Goal: Check status: Check status

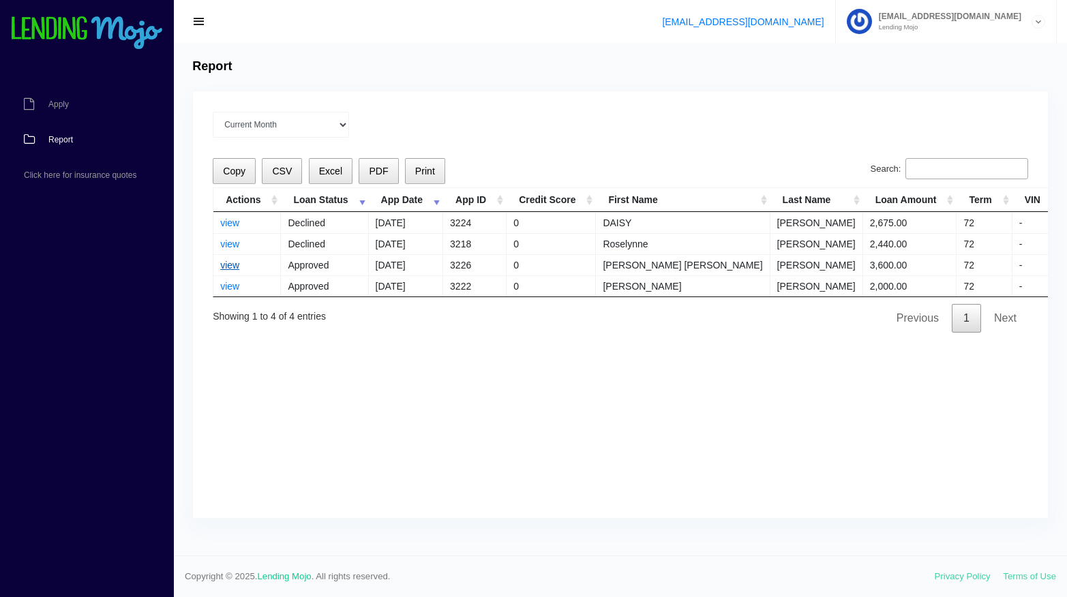
click at [231, 265] on link "view" at bounding box center [229, 265] width 19 height 11
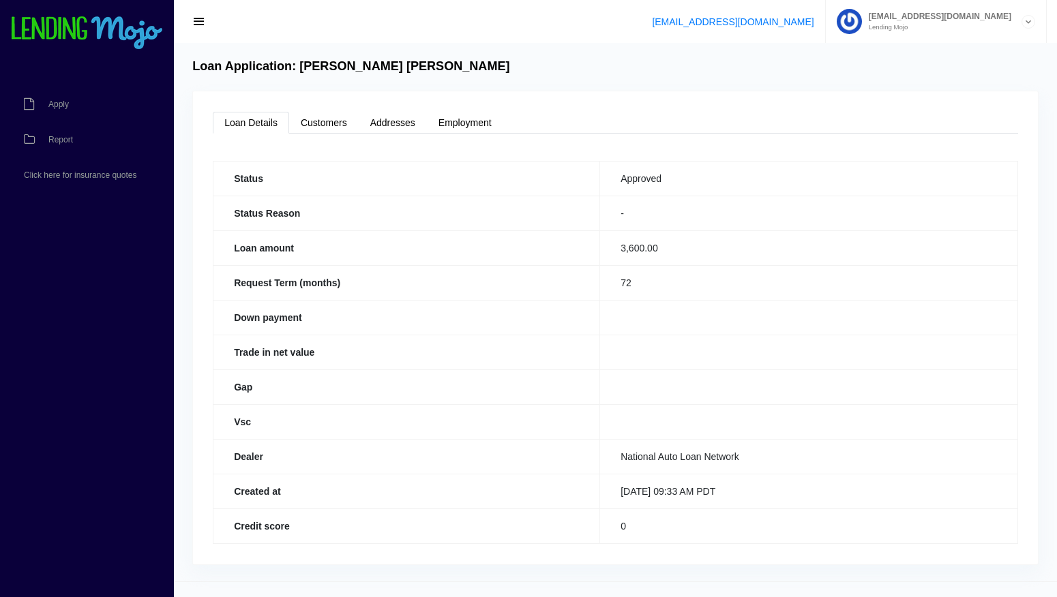
drag, startPoint x: 300, startPoint y: 66, endPoint x: 496, endPoint y: 65, distance: 195.7
click at [532, 61] on div "Loan Application: [PERSON_NAME] [PERSON_NAME]" at bounding box center [615, 66] width 859 height 15
drag, startPoint x: 474, startPoint y: 66, endPoint x: 852, endPoint y: 246, distance: 418.2
click at [851, 248] on td "3,600.00" at bounding box center [809, 248] width 418 height 35
click at [814, 21] on link "[EMAIL_ADDRESS][DOMAIN_NAME]" at bounding box center [733, 21] width 162 height 11
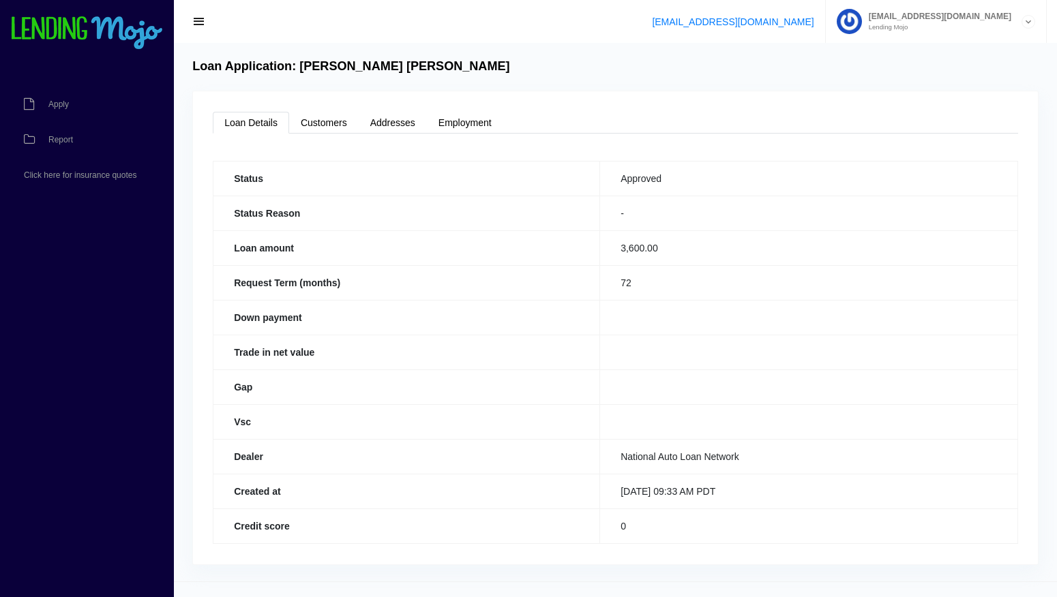
drag, startPoint x: 296, startPoint y: 66, endPoint x: 509, endPoint y: 65, distance: 212.8
click at [521, 68] on div "Loan Application: [PERSON_NAME] [PERSON_NAME]" at bounding box center [615, 66] width 859 height 15
copy h4 "[PERSON_NAME] [PERSON_NAME]"
click at [329, 122] on link "Customers" at bounding box center [324, 123] width 70 height 22
